Goal: Task Accomplishment & Management: Manage account settings

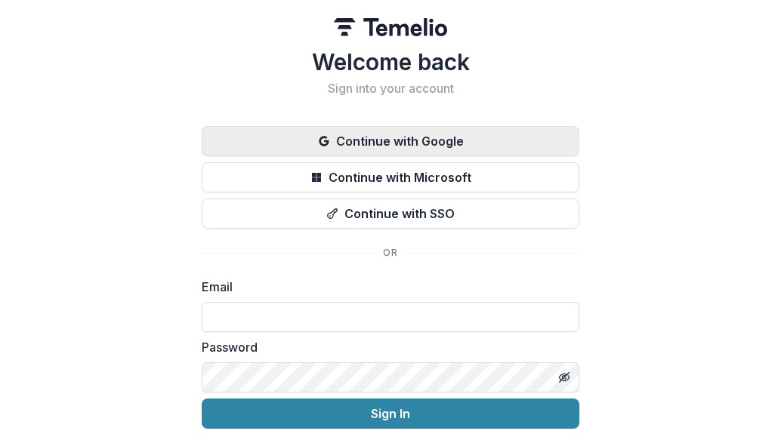
click at [359, 144] on button "Continue with Google" at bounding box center [391, 141] width 378 height 30
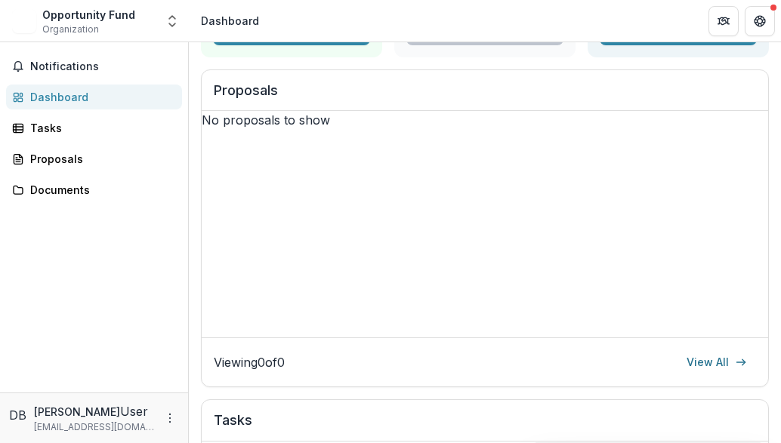
scroll to position [196, 0]
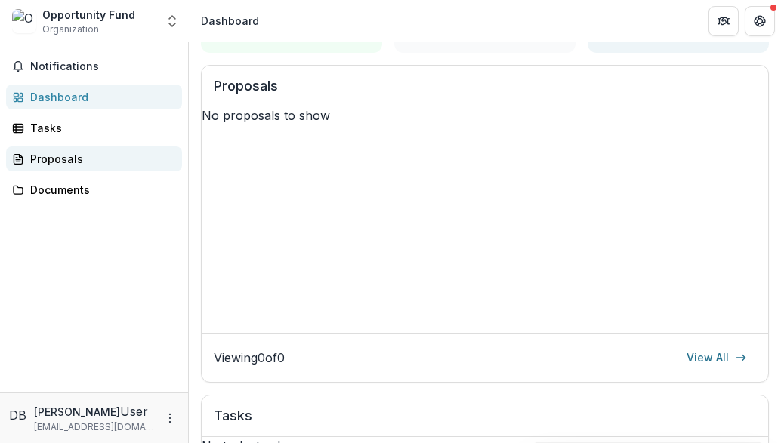
click at [66, 152] on div "Proposals" at bounding box center [100, 159] width 140 height 16
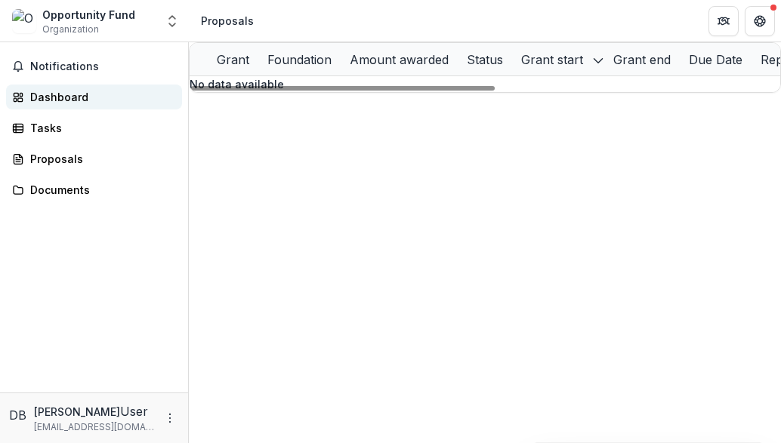
click at [53, 97] on div "Dashboard" at bounding box center [100, 97] width 140 height 16
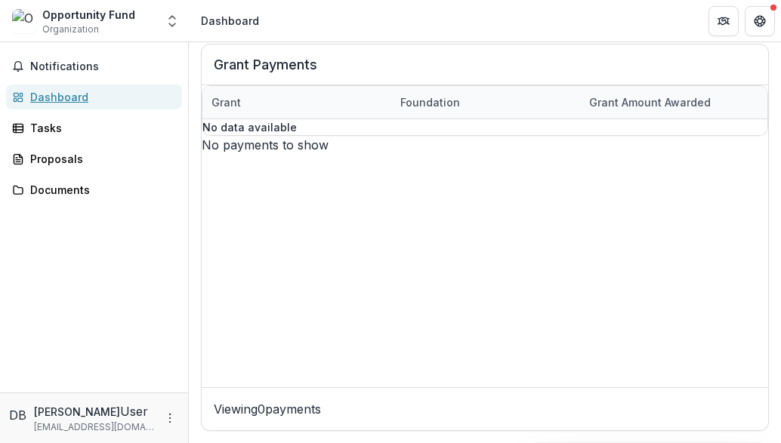
scroll to position [895, 0]
click at [42, 125] on div "Tasks" at bounding box center [100, 128] width 140 height 16
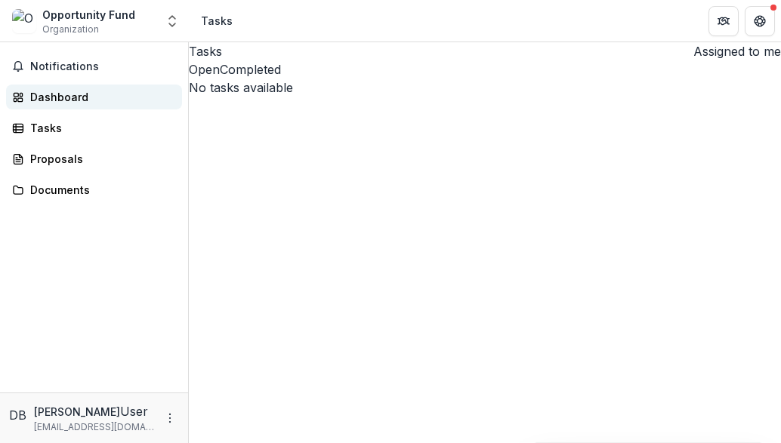
click at [45, 102] on div "Dashboard" at bounding box center [100, 97] width 140 height 16
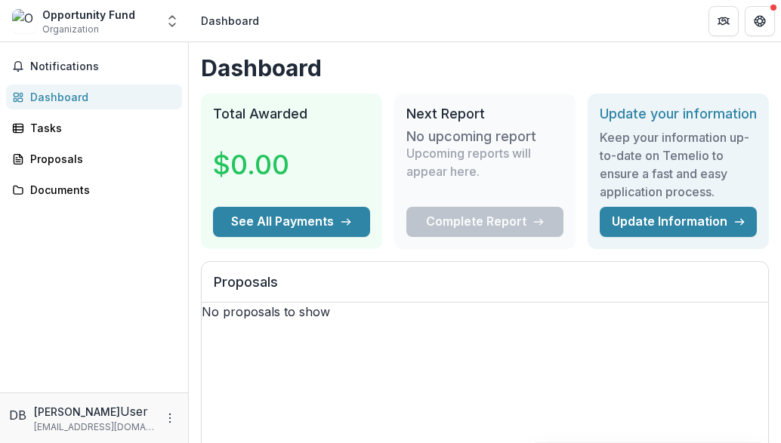
click at [25, 23] on img at bounding box center [24, 21] width 24 height 24
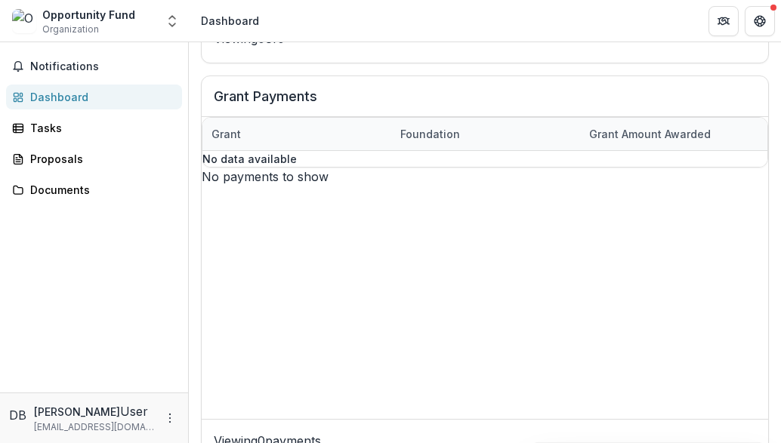
scroll to position [895, 0]
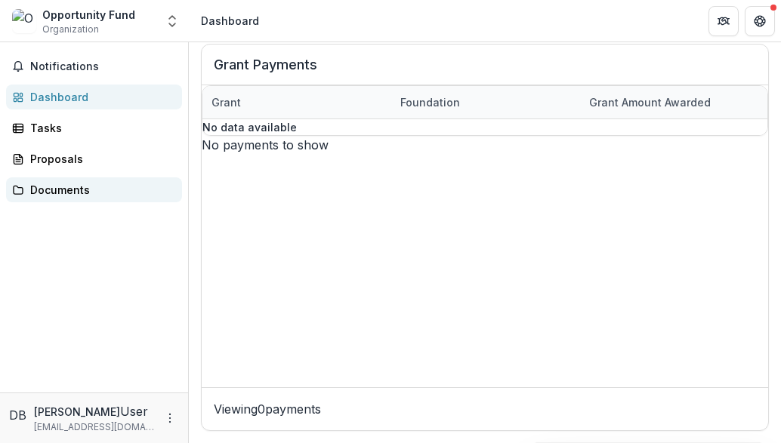
click at [89, 202] on link "Documents" at bounding box center [94, 190] width 176 height 25
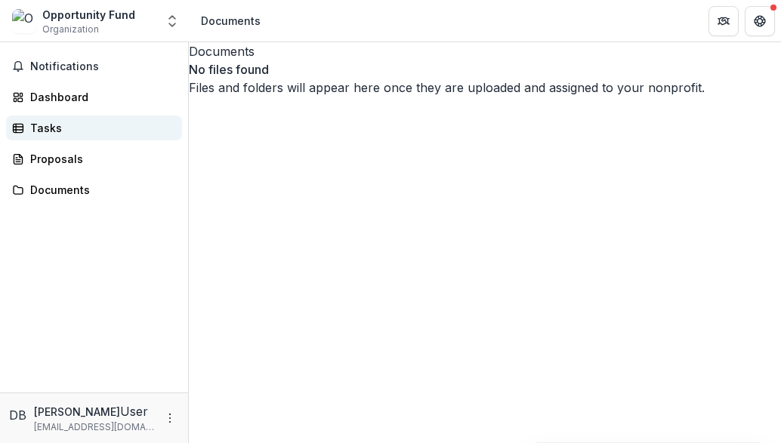
click at [55, 126] on div "Tasks" at bounding box center [100, 128] width 140 height 16
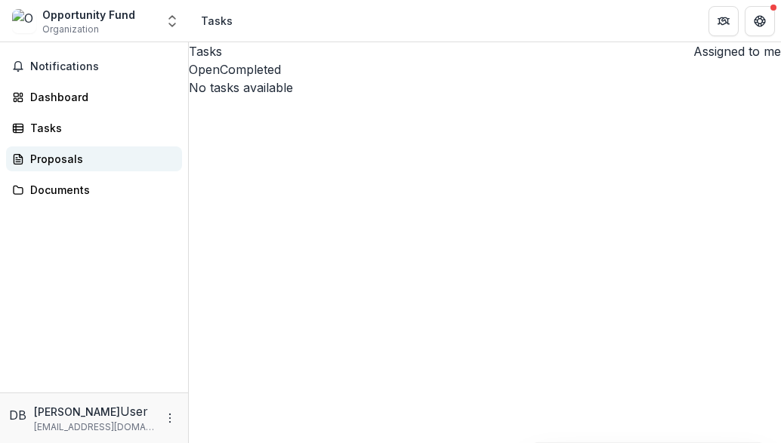
click at [50, 160] on div "Proposals" at bounding box center [100, 159] width 140 height 16
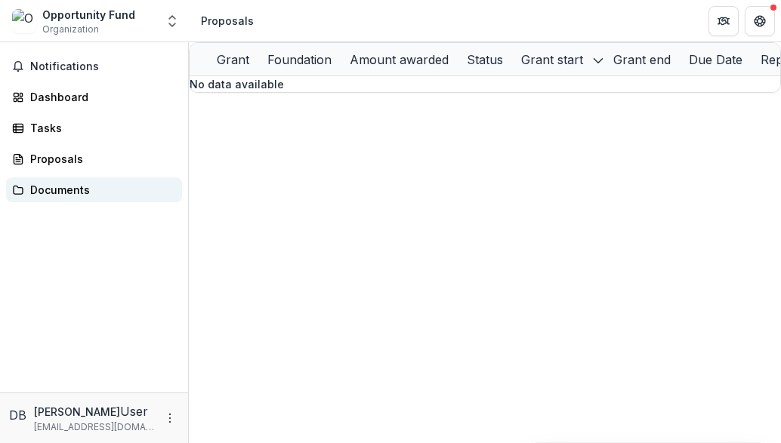
click at [52, 180] on link "Documents" at bounding box center [94, 190] width 176 height 25
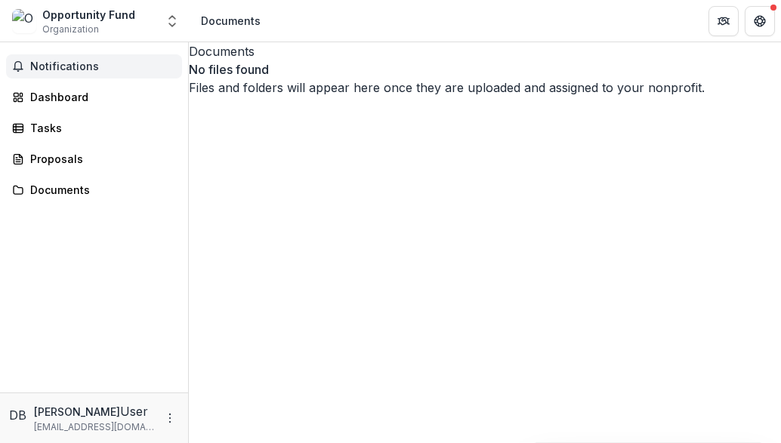
click at [50, 76] on button "Notifications" at bounding box center [94, 66] width 176 height 24
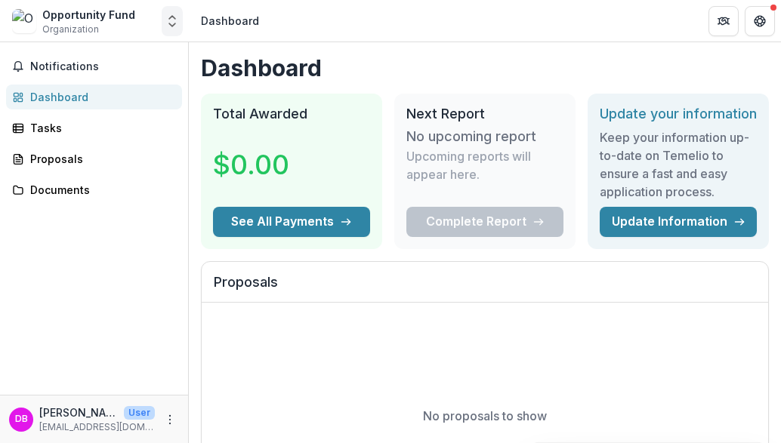
click at [174, 29] on button "Open entity switcher" at bounding box center [172, 21] width 21 height 30
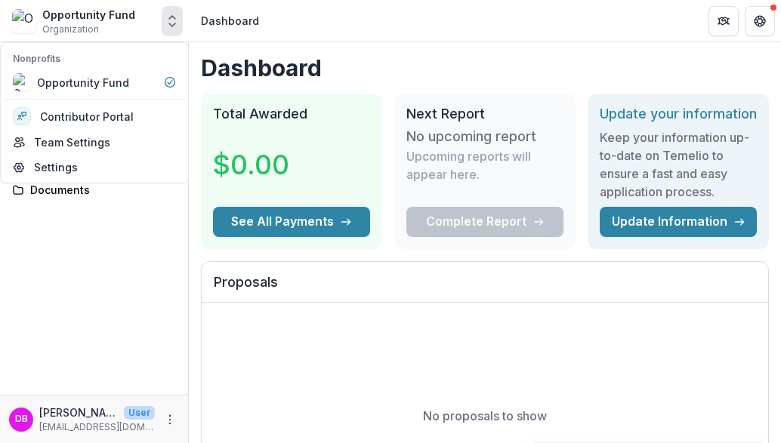
click at [119, 245] on div "Notifications Dashboard Tasks Proposals Documents" at bounding box center [94, 218] width 188 height 353
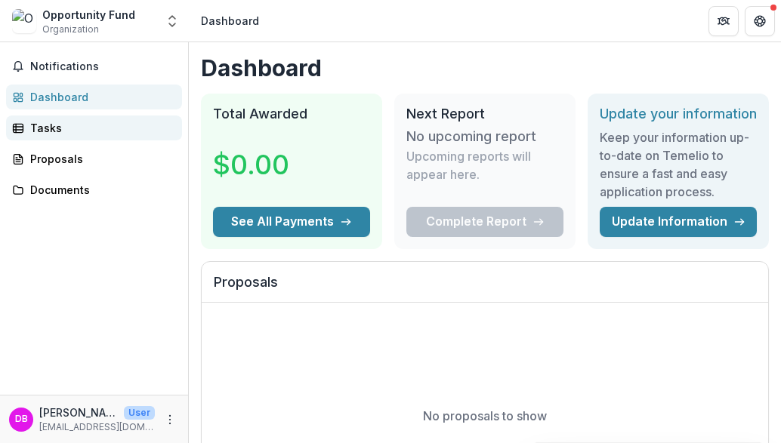
click at [51, 140] on link "Tasks" at bounding box center [94, 128] width 176 height 25
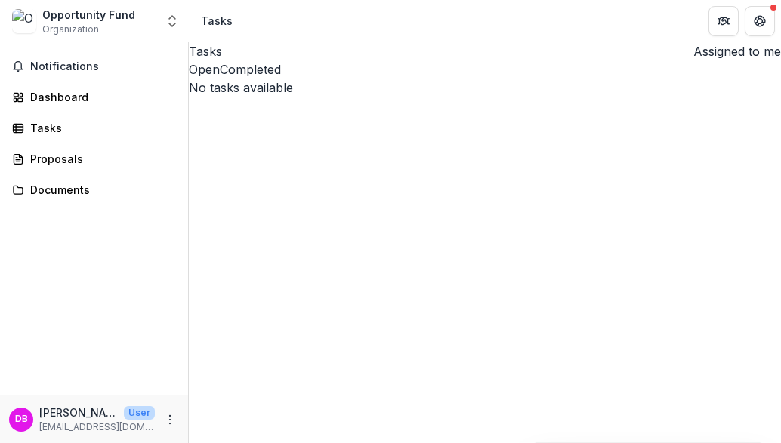
click at [220, 79] on button "Open" at bounding box center [204, 69] width 31 height 18
click at [687, 56] on span "button" at bounding box center [687, 56] width 0 height 0
click at [66, 118] on link "Tasks" at bounding box center [94, 128] width 176 height 25
click at [35, 125] on div "Tasks" at bounding box center [100, 128] width 140 height 16
click at [49, 158] on div "Proposals" at bounding box center [100, 159] width 140 height 16
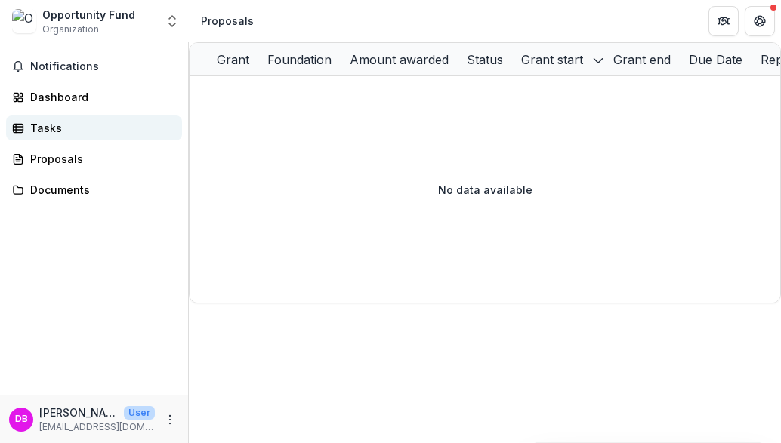
click at [39, 128] on div "Tasks" at bounding box center [100, 128] width 140 height 16
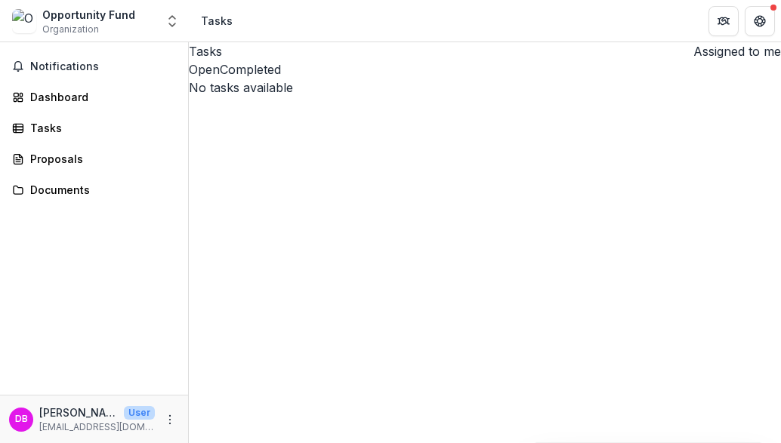
click at [220, 79] on button "Open" at bounding box center [204, 69] width 31 height 18
click at [399, 97] on p "No tasks available" at bounding box center [485, 88] width 592 height 18
click at [281, 79] on button "Completed" at bounding box center [250, 69] width 61 height 18
click at [220, 79] on button "Open" at bounding box center [204, 69] width 31 height 18
click at [465, 97] on p "No tasks available" at bounding box center [485, 88] width 592 height 18
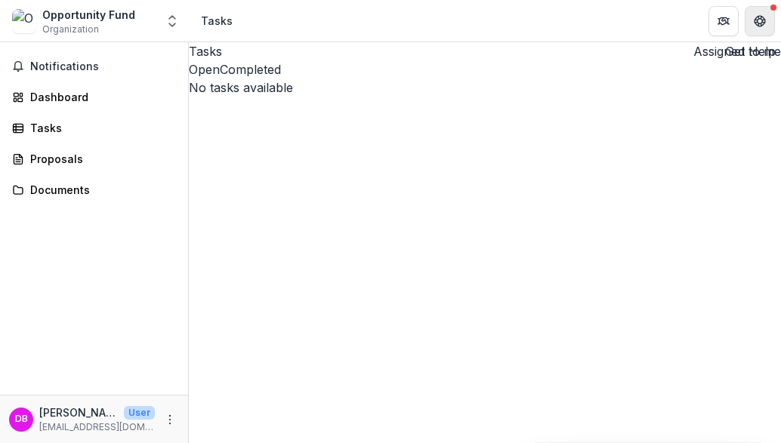
click at [755, 29] on button "Get Help" at bounding box center [760, 21] width 30 height 30
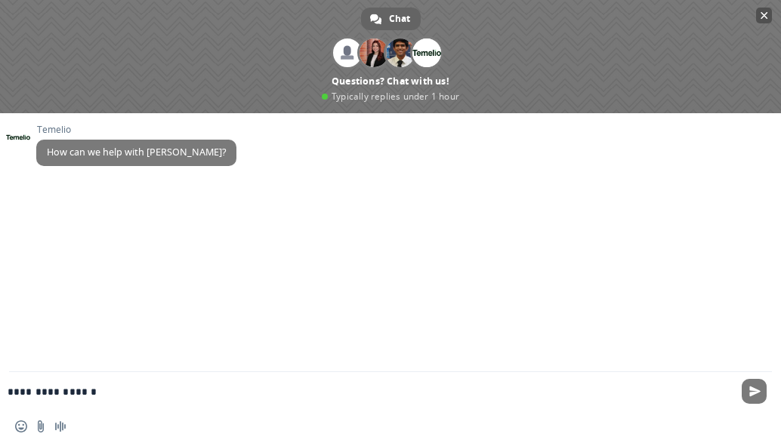
type textarea "**********"
